Goal: Information Seeking & Learning: Learn about a topic

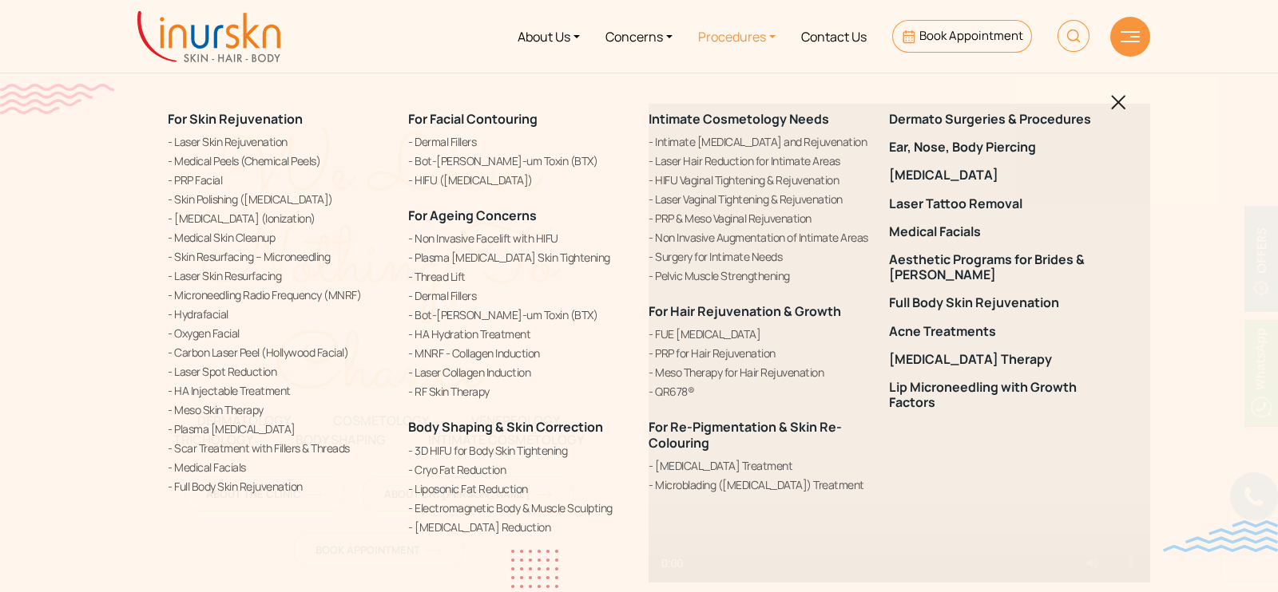
drag, startPoint x: 164, startPoint y: 109, endPoint x: 315, endPoint y: 119, distance: 152.0
click at [315, 119] on div "For Skin Rejuvenation Laser Skin Rejuvenation Medical Peels (Chemical Peels) PR…" at bounding box center [278, 324] width 240 height 465
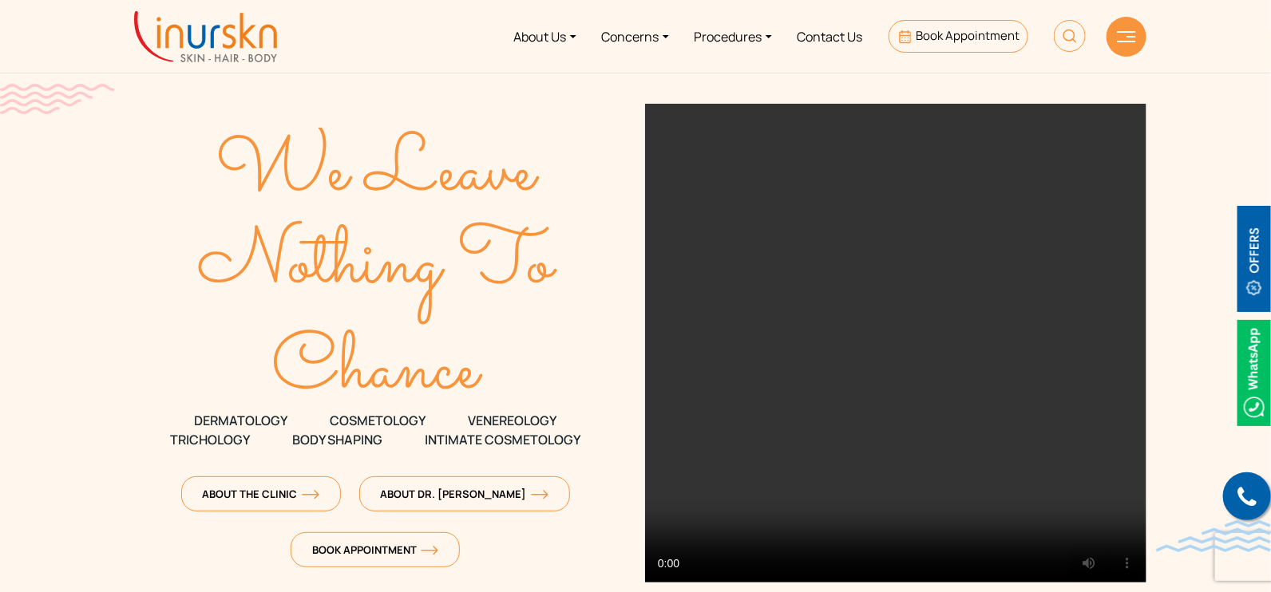
copy link "For Skin Rejuvenation"
click at [729, 26] on link "Procedures" at bounding box center [733, 36] width 103 height 60
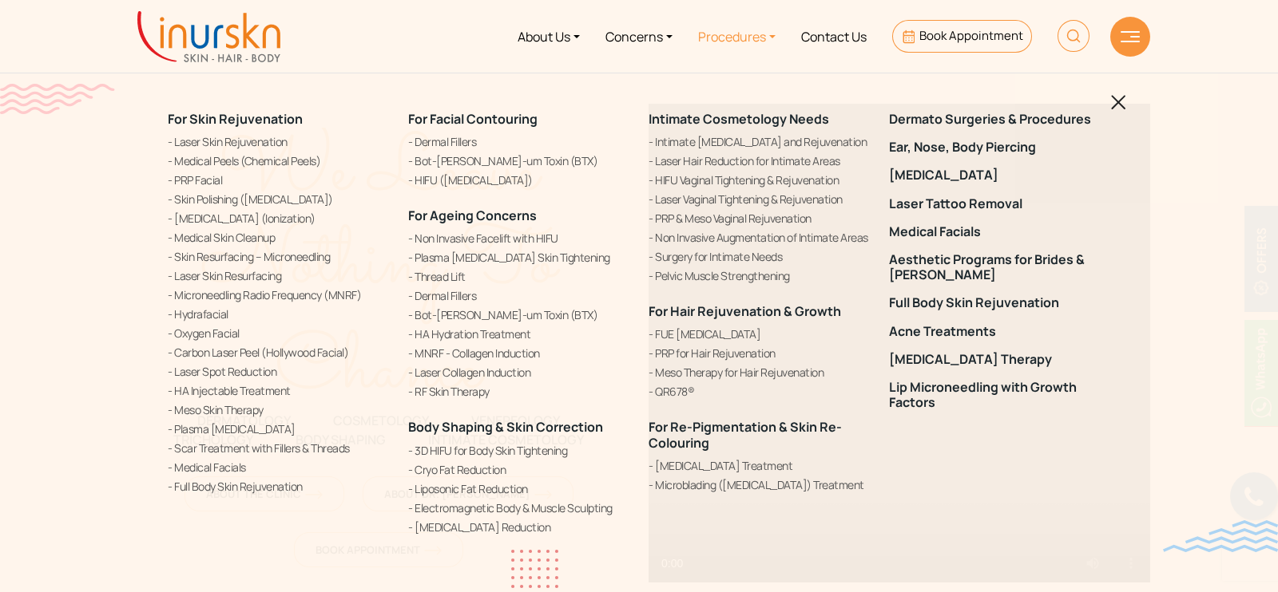
click at [149, 107] on div "For Skin Rejuvenation Laser Skin Rejuvenation Medical Peels (Chemical Peels) PR…" at bounding box center [639, 296] width 1278 height 592
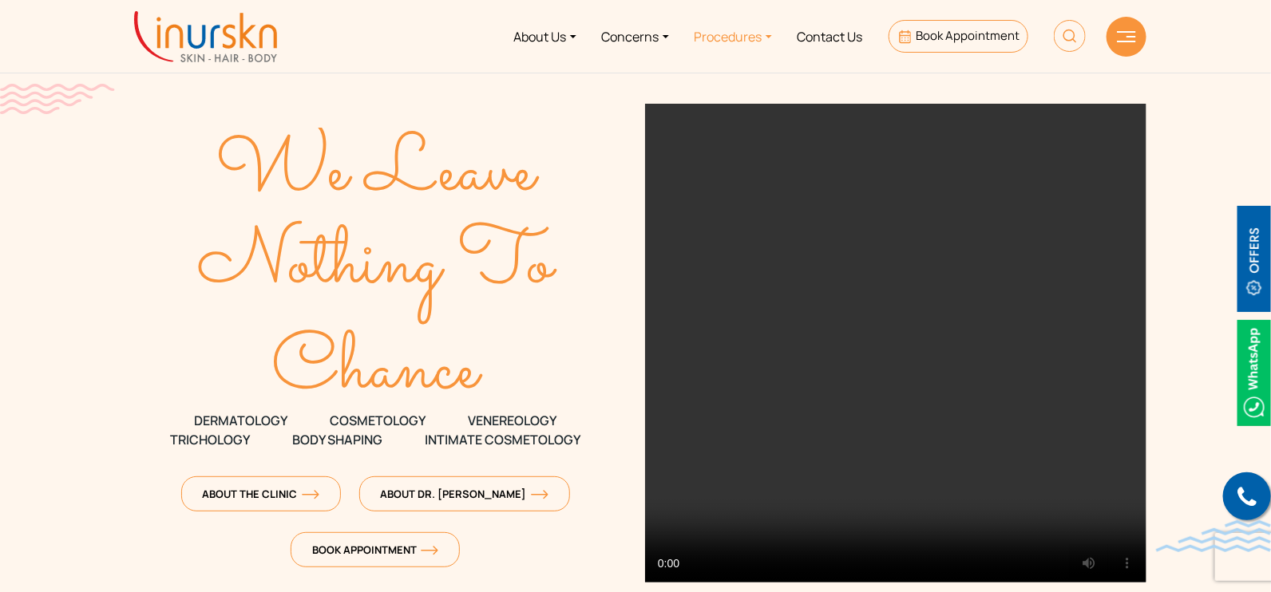
click at [746, 32] on link "Procedures" at bounding box center [733, 36] width 103 height 60
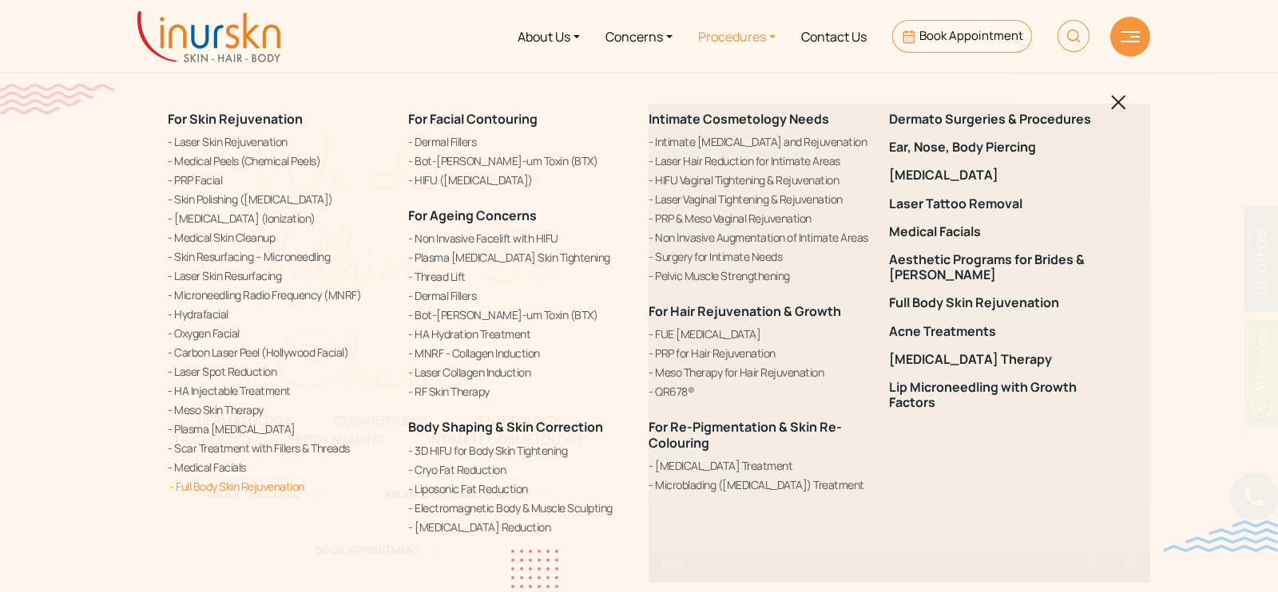
drag, startPoint x: 160, startPoint y: 106, endPoint x: 331, endPoint y: 492, distance: 422.1
click at [331, 492] on div "For Skin Rejuvenation Laser Skin Rejuvenation Medical Peels (Chemical Peels) PR…" at bounding box center [278, 324] width 240 height 465
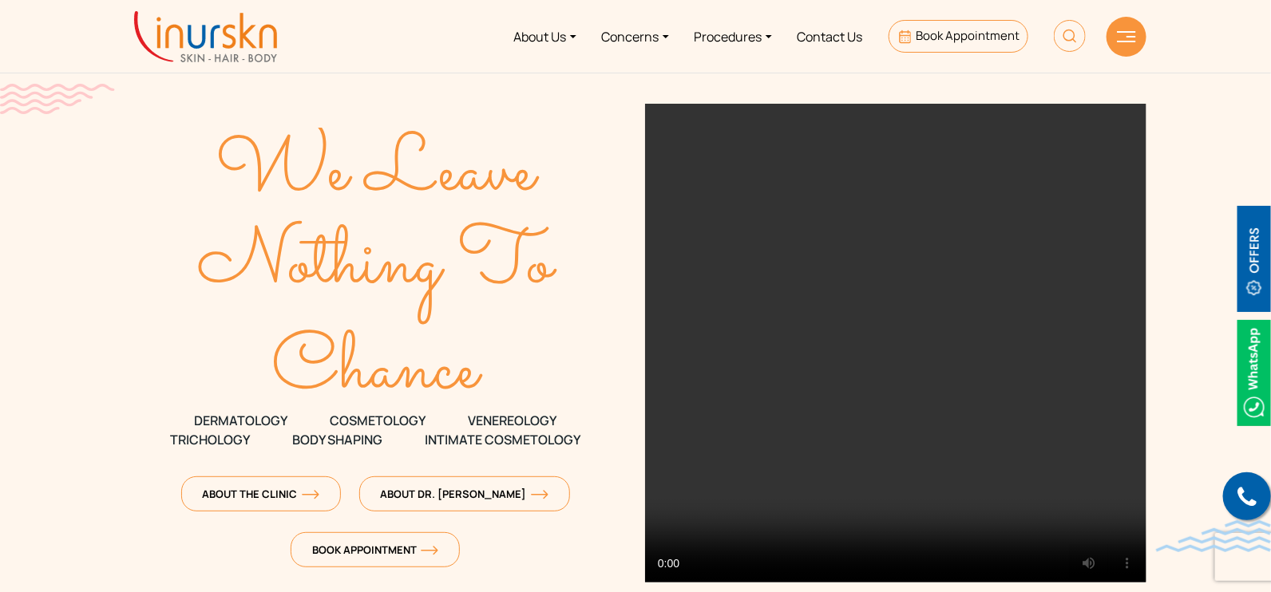
copy div "For Skin Rejuvenation Laser Skin Rejuvenation Medical Peels (Chemical Peels) PR…"
click at [731, 34] on link "Procedures" at bounding box center [733, 36] width 103 height 60
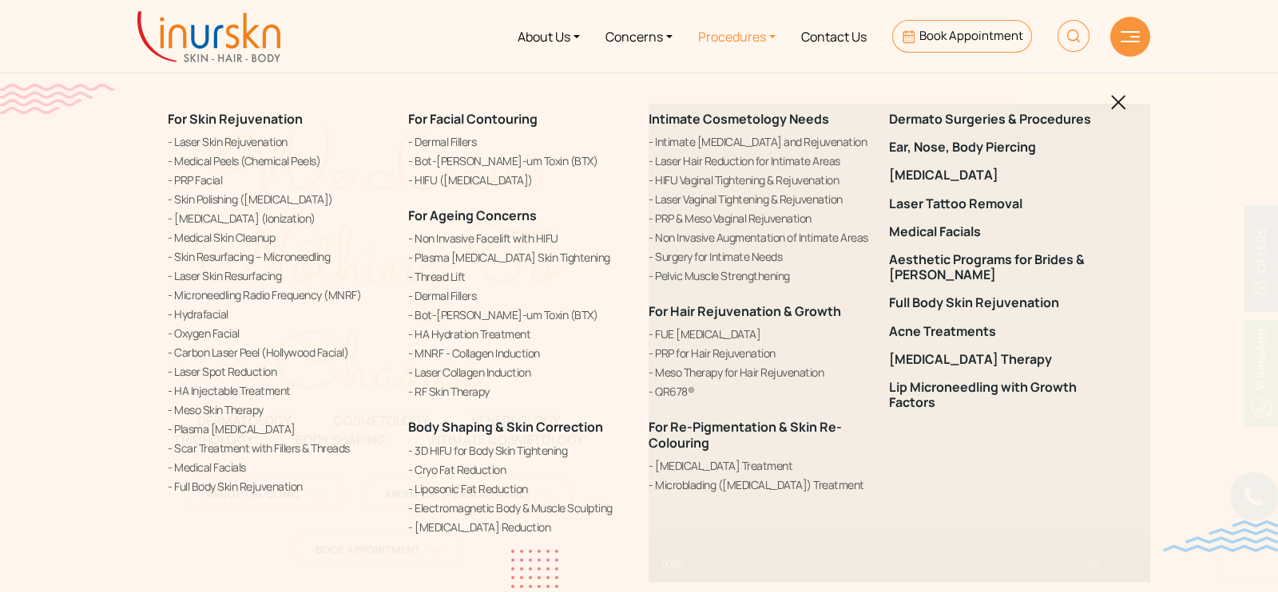
click at [401, 104] on div "For Facial Contouring Dermal Fillers Bot-ulin-um Toxin (BTX) HIFU (High Intensi…" at bounding box center [518, 324] width 240 height 465
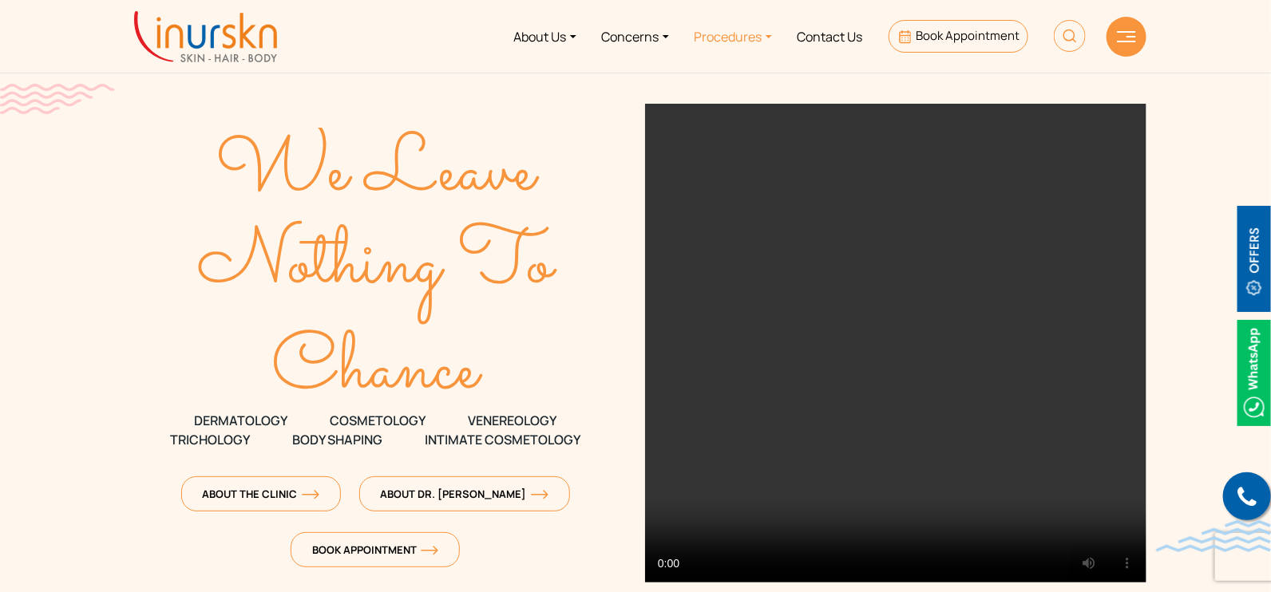
click at [730, 37] on link "Procedures" at bounding box center [733, 36] width 103 height 60
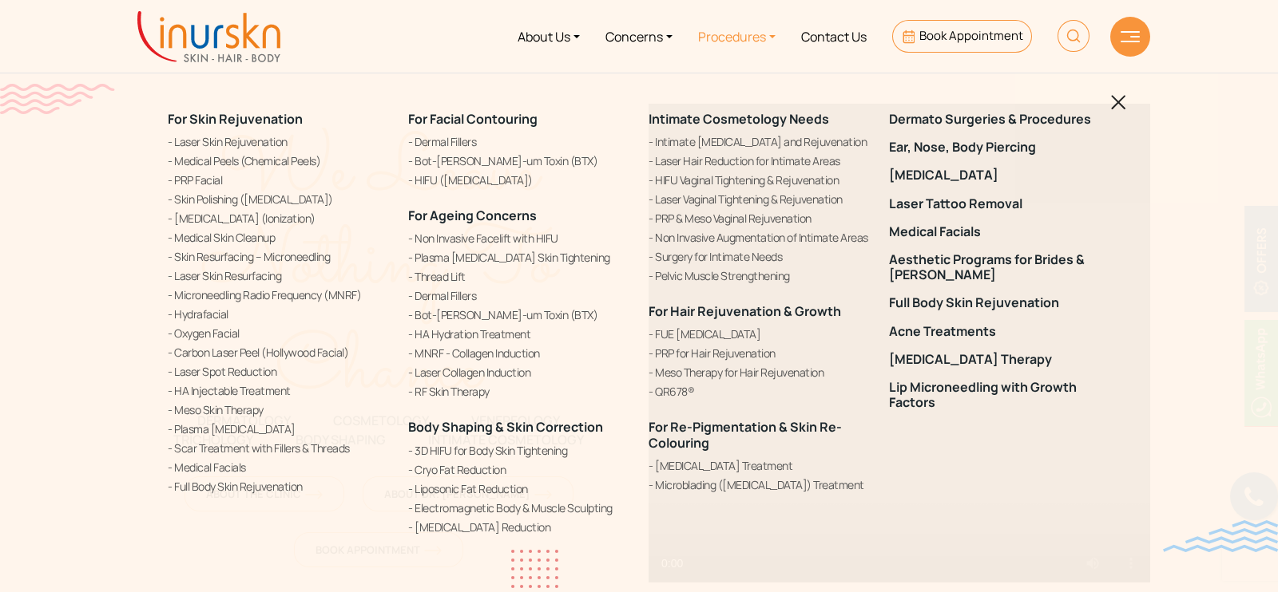
drag, startPoint x: 380, startPoint y: 99, endPoint x: 690, endPoint y: 228, distance: 335.4
click at [690, 228] on div "For Skin Rejuvenation Laser Skin Rejuvenation Medical Peels (Chemical Peels) PR…" at bounding box center [638, 324] width 961 height 465
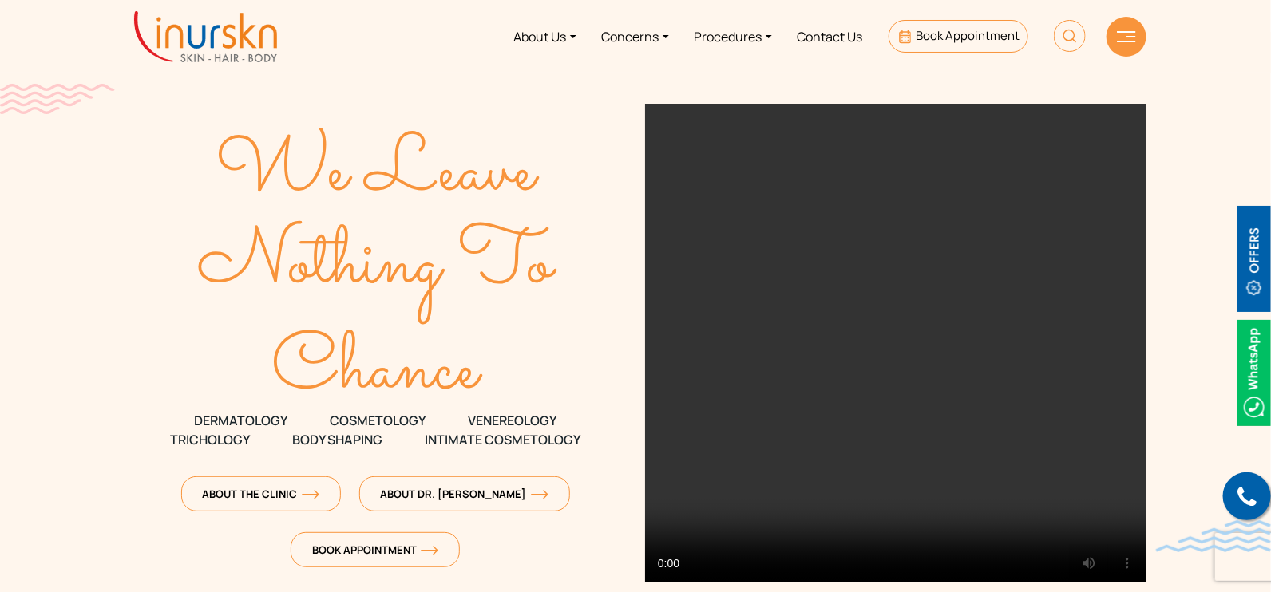
click at [273, 104] on div "We Leave Nothing To Chance DERMATOLOGY COSMETOLOGY VENEREOLOGY TRICHOLOGY Body …" at bounding box center [375, 342] width 501 height 477
click at [756, 22] on link "Procedures" at bounding box center [733, 36] width 103 height 60
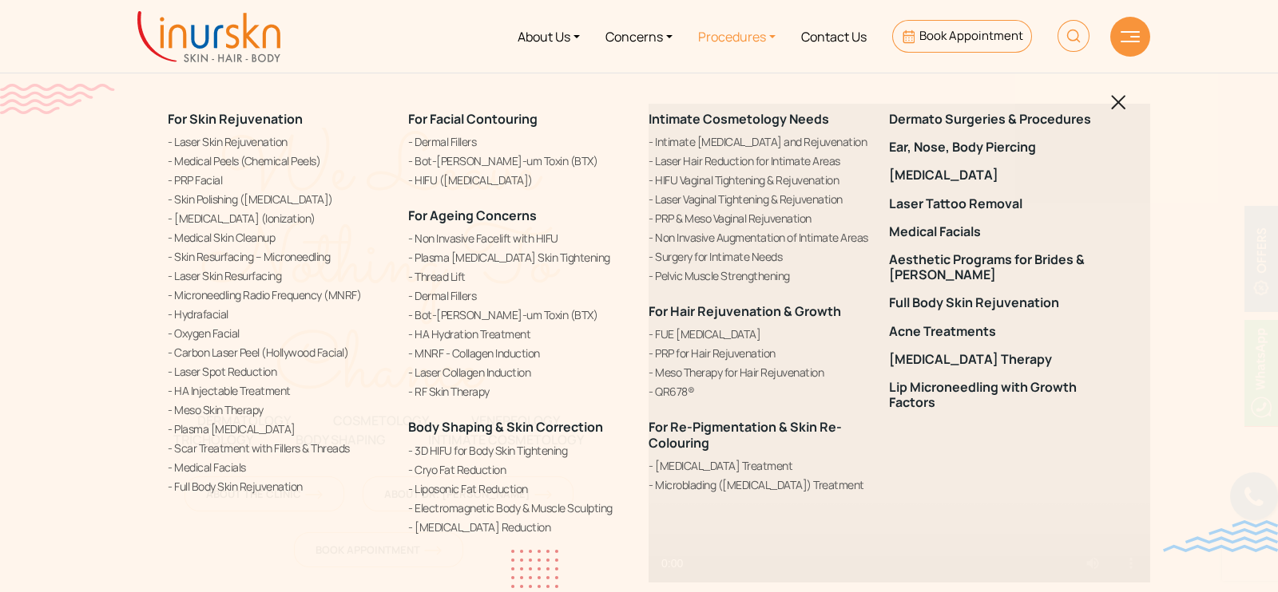
drag, startPoint x: 391, startPoint y: 96, endPoint x: 1017, endPoint y: 461, distance: 724.6
click at [1017, 461] on div "For Skin Rejuvenation Laser Skin Rejuvenation Medical Peels (Chemical Peels) PR…" at bounding box center [638, 324] width 961 height 465
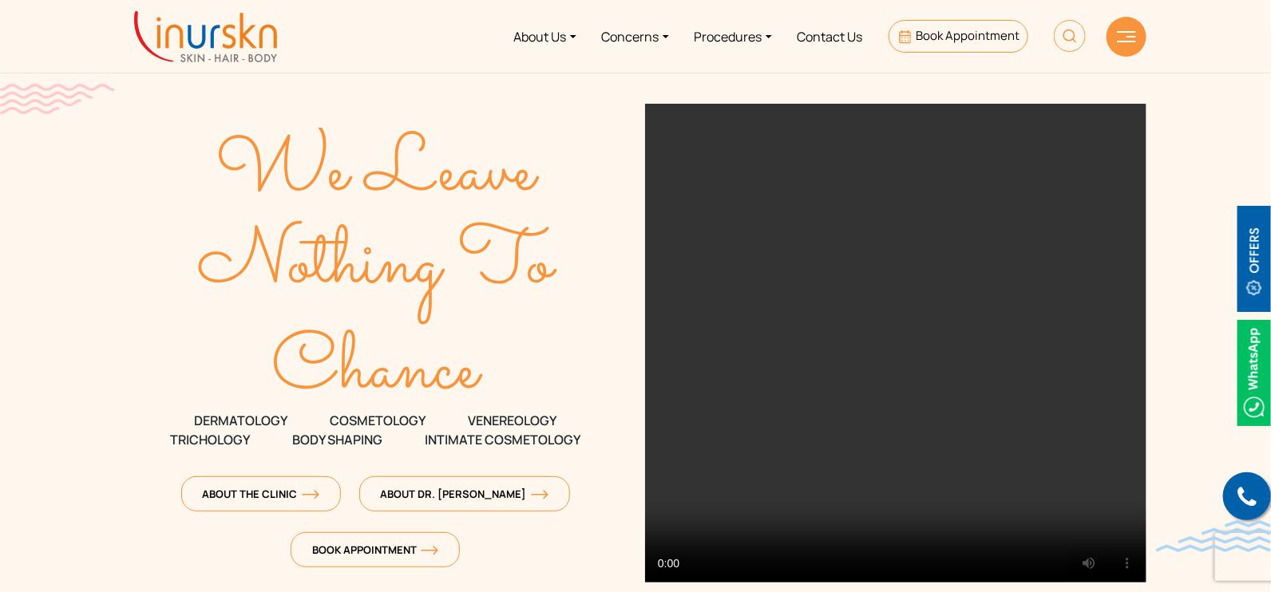
copy div "Laser Skin Rejuvenation Medical Peels (Chemical Peels) PRP Facial Skin Polishin…"
click at [743, 34] on link "Procedures" at bounding box center [733, 36] width 103 height 60
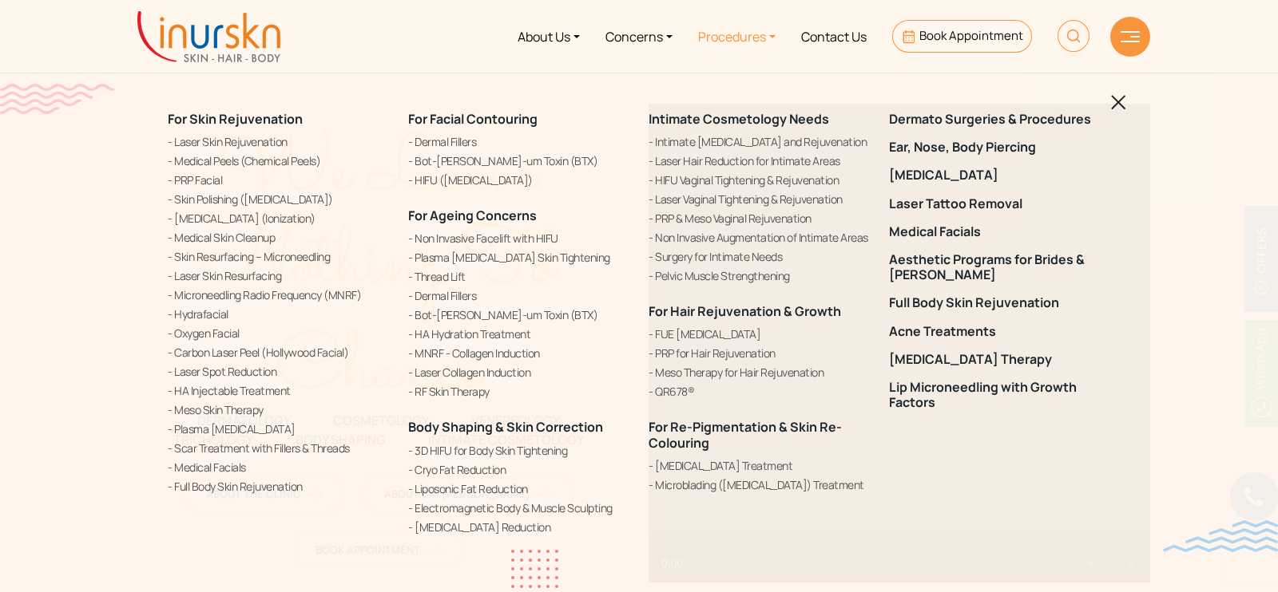
click at [481, 101] on div "For Facial Contouring Dermal Fillers Bot-ulin-um Toxin (BTX) HIFU (High Intensi…" at bounding box center [518, 324] width 240 height 465
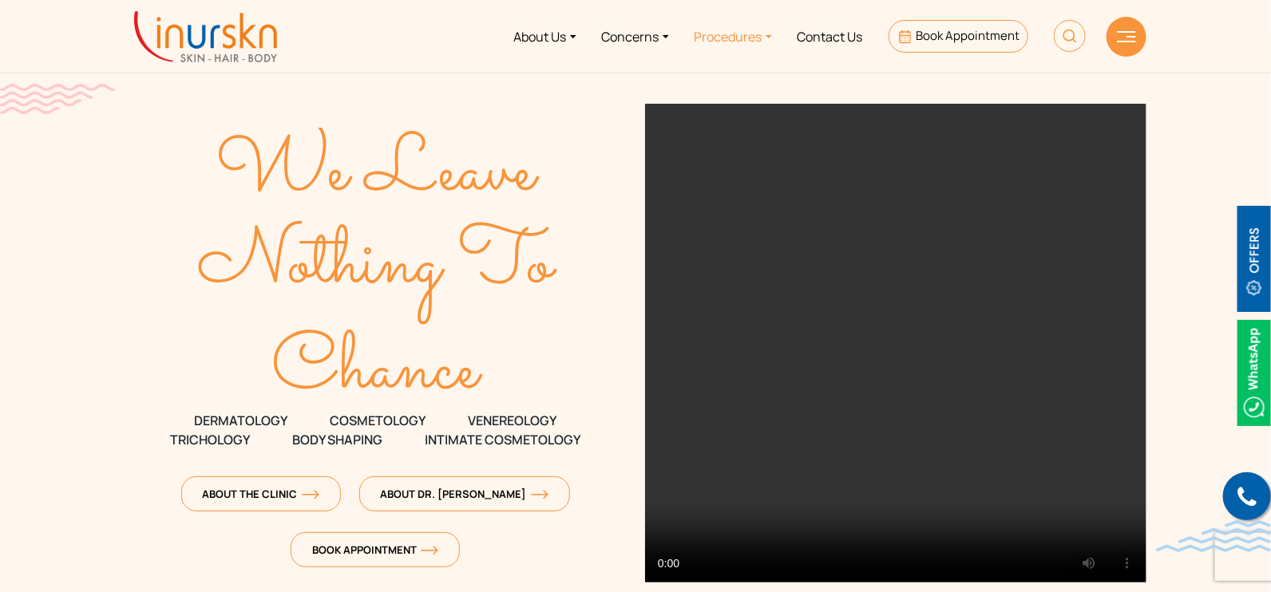
click at [751, 34] on link "Procedures" at bounding box center [733, 36] width 103 height 60
